Goal: Find contact information: Obtain details needed to contact an individual or organization

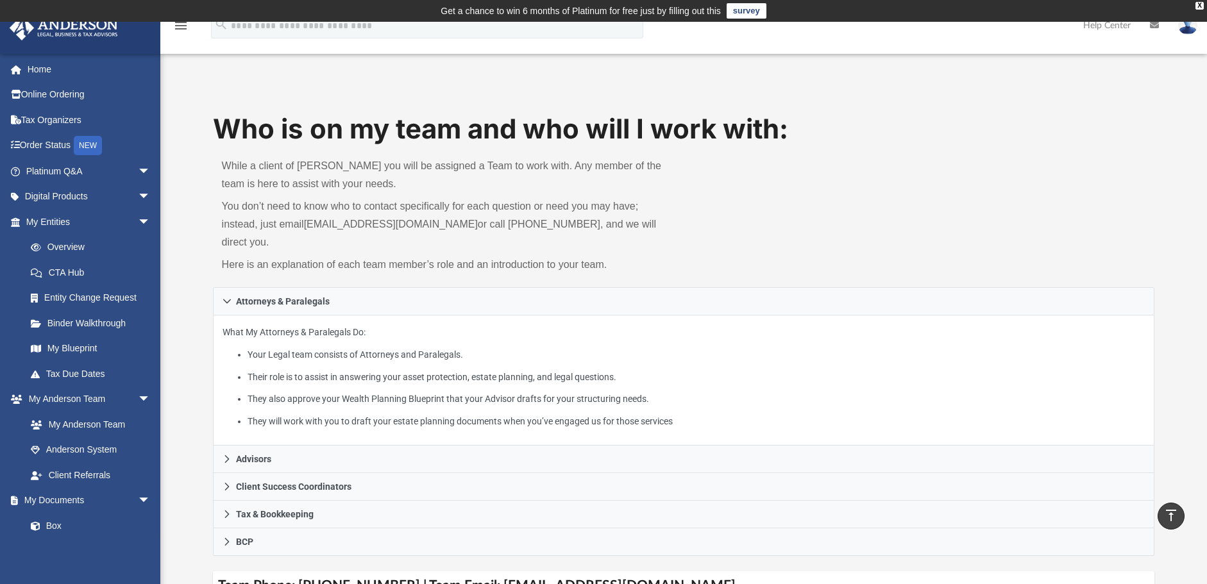
scroll to position [431, 0]
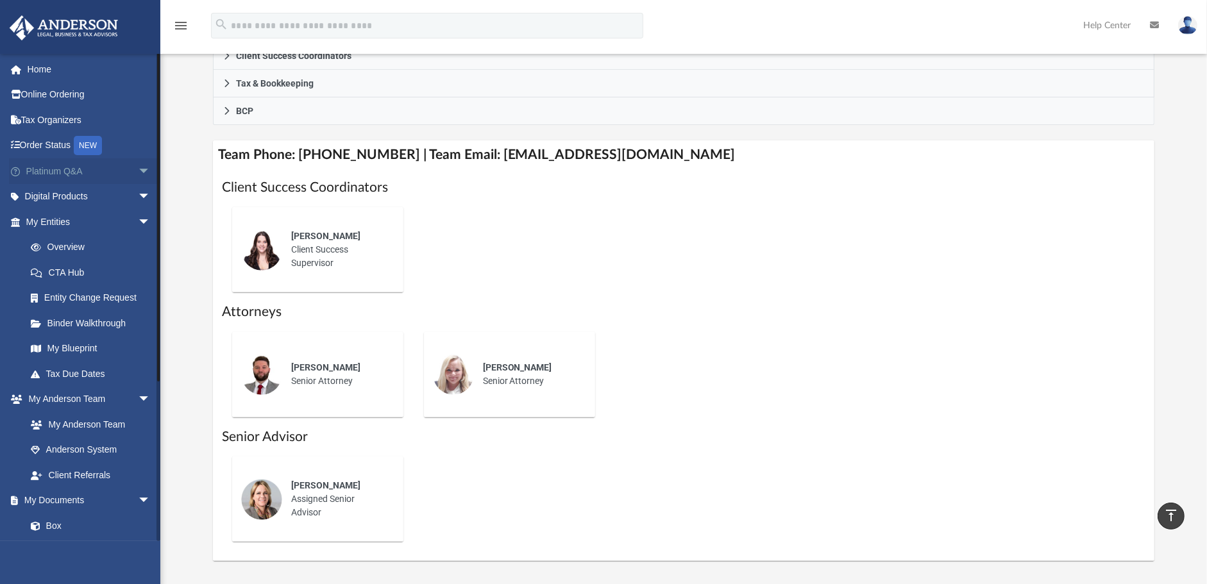
click at [67, 169] on link "Platinum Q&A arrow_drop_down" at bounding box center [89, 171] width 161 height 26
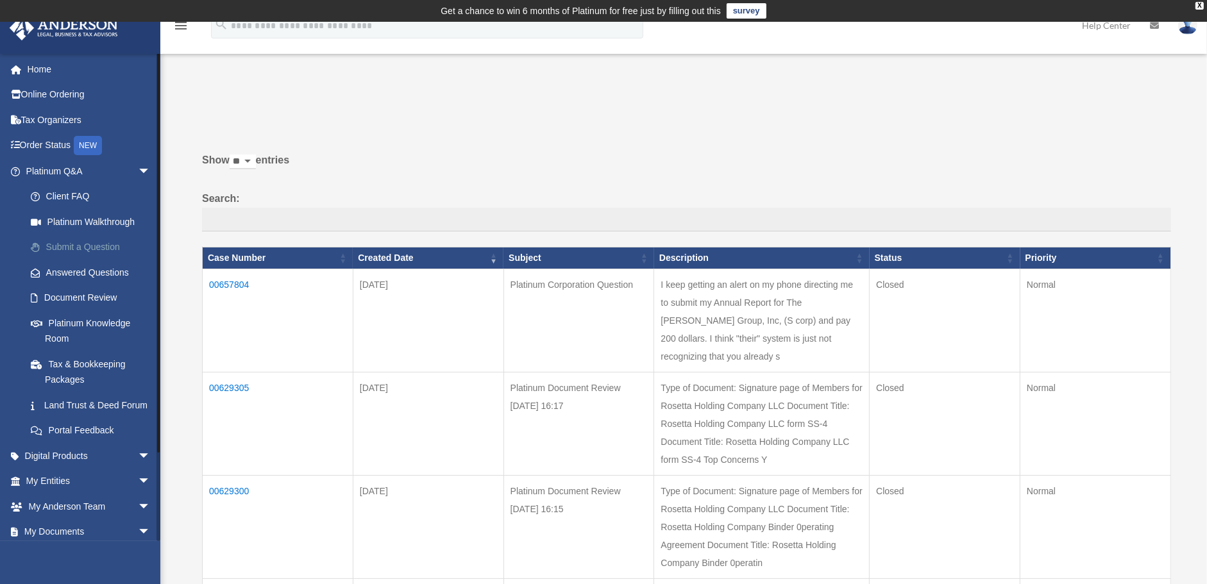
click at [91, 248] on link "Submit a Question" at bounding box center [94, 248] width 152 height 26
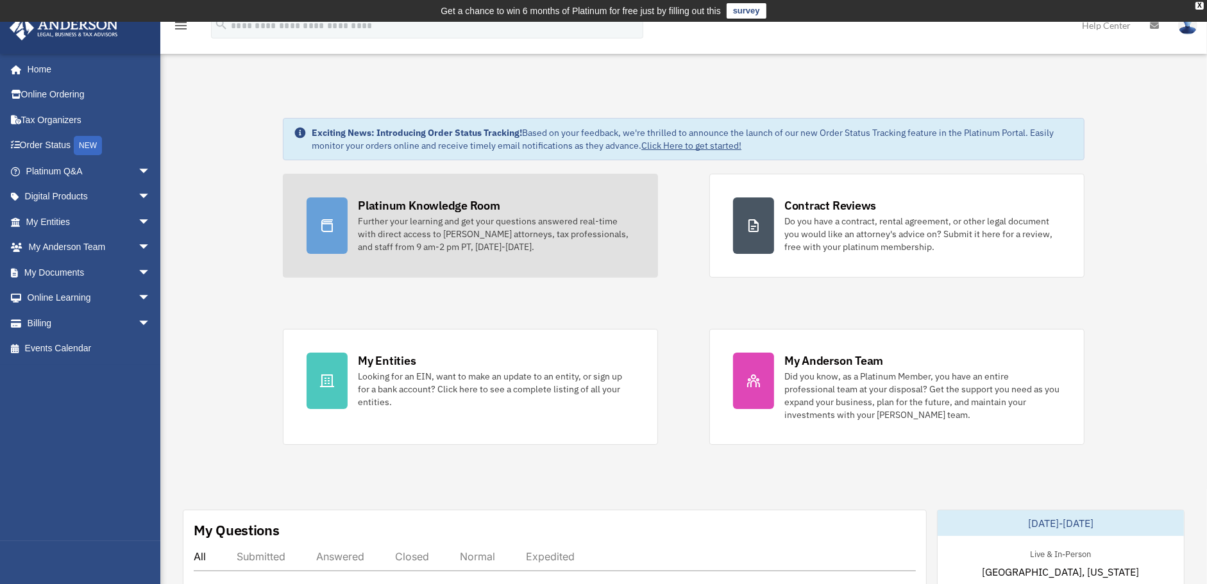
click at [570, 230] on div "Further your learning and get your questions answered real-time with direct acc…" at bounding box center [496, 234] width 277 height 38
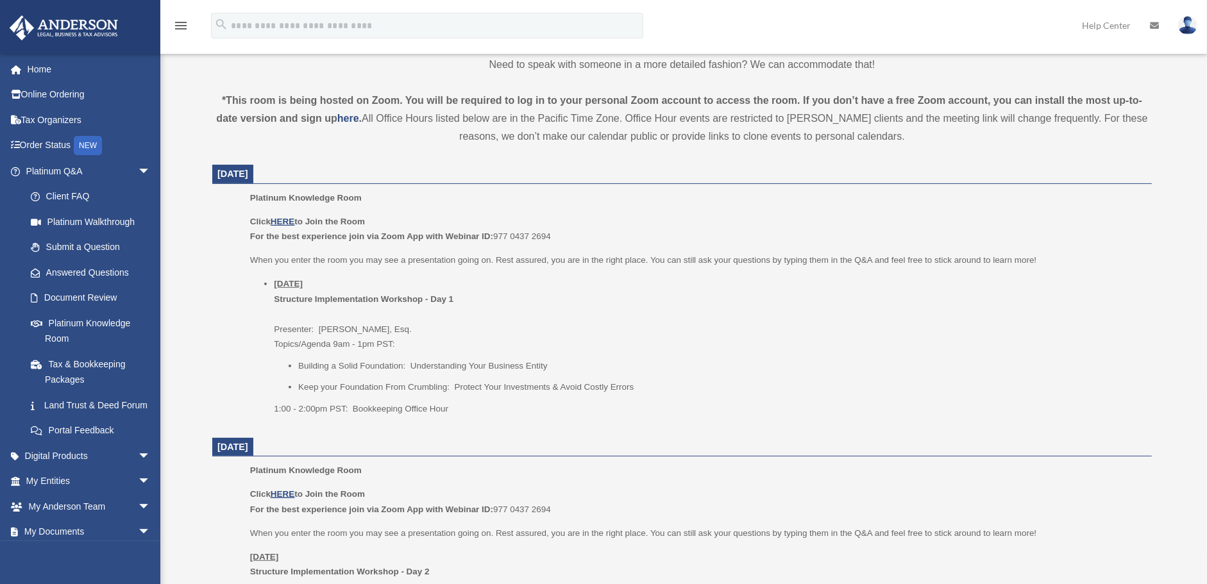
scroll to position [427, 0]
click at [293, 217] on u "HERE" at bounding box center [283, 221] width 24 height 10
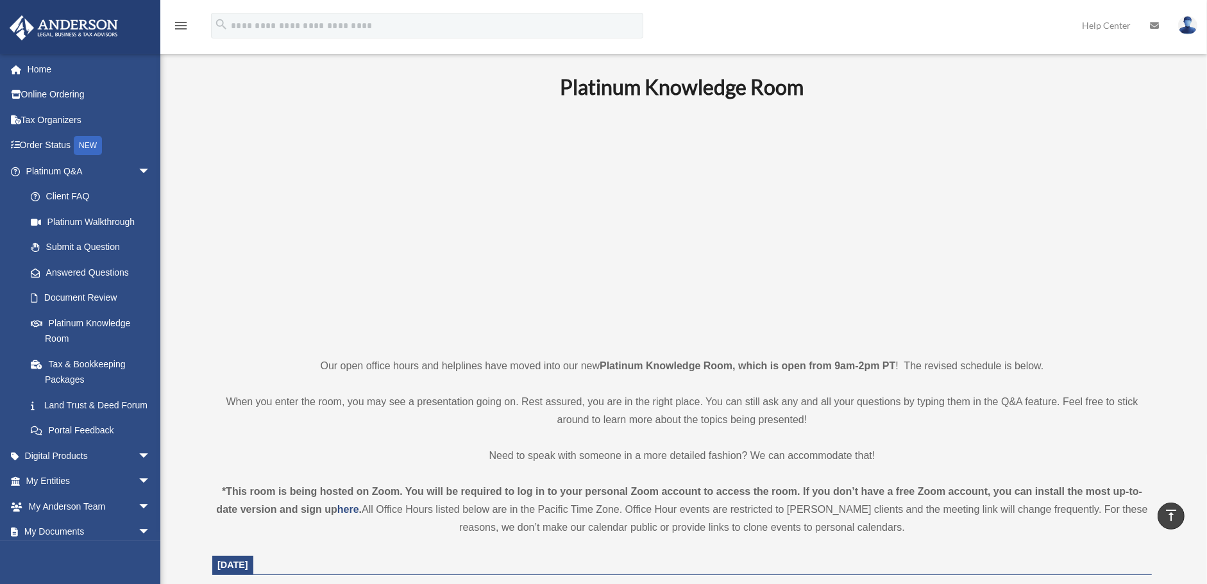
scroll to position [0, 0]
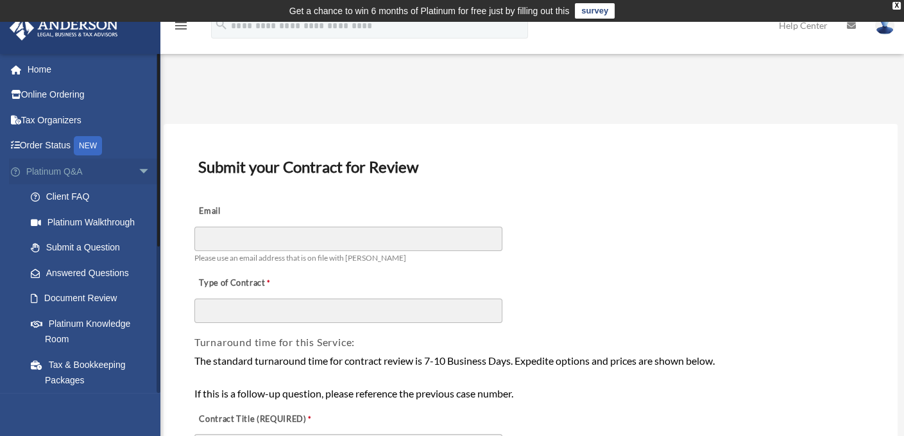
drag, startPoint x: 135, startPoint y: 170, endPoint x: 133, endPoint y: 178, distance: 8.6
click at [138, 170] on span "arrow_drop_down" at bounding box center [151, 171] width 26 height 26
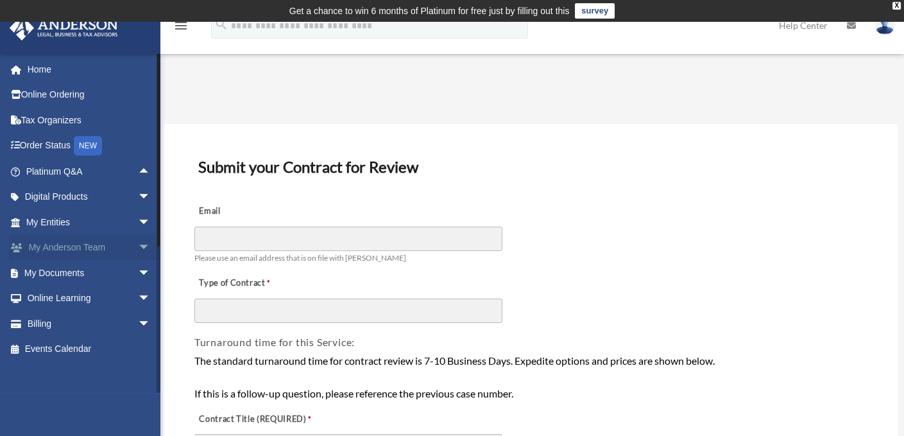
click at [138, 246] on span "arrow_drop_down" at bounding box center [151, 248] width 26 height 26
click at [86, 246] on link "My Anderson Team arrow_drop_up" at bounding box center [89, 248] width 161 height 26
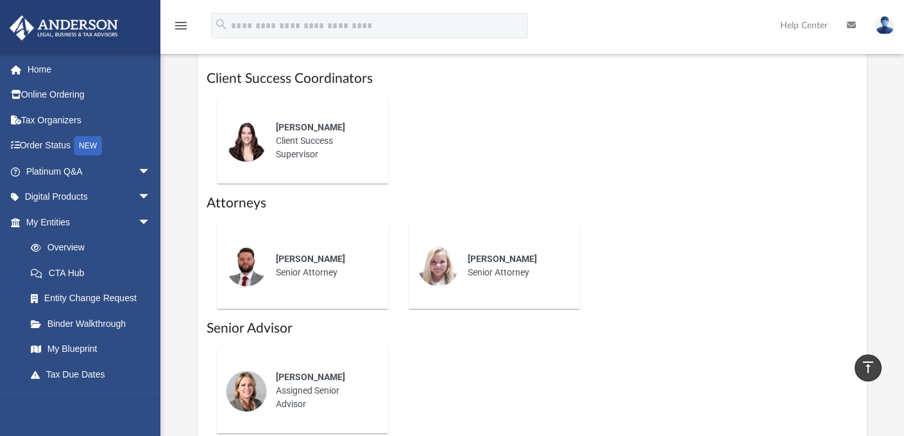
scroll to position [535, 0]
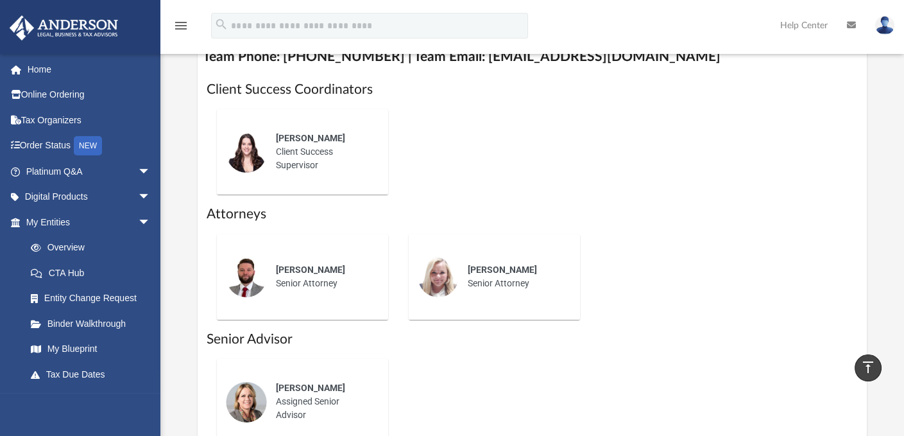
click at [307, 175] on div "[PERSON_NAME] Client Success Supervisor" at bounding box center [323, 152] width 112 height 58
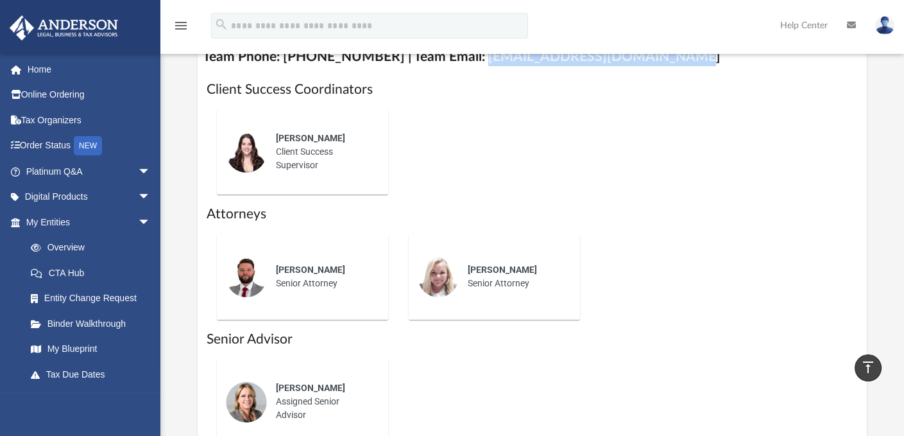
drag, startPoint x: 678, startPoint y: 72, endPoint x: 465, endPoint y: 78, distance: 213.1
click at [465, 71] on h4 "Team Phone: [PHONE_NUMBER] | Team Email: [EMAIL_ADDRESS][DOMAIN_NAME]" at bounding box center [532, 56] width 669 height 29
copy h4 "[EMAIL_ADDRESS][DOMAIN_NAME]"
